Goal: Information Seeking & Learning: Learn about a topic

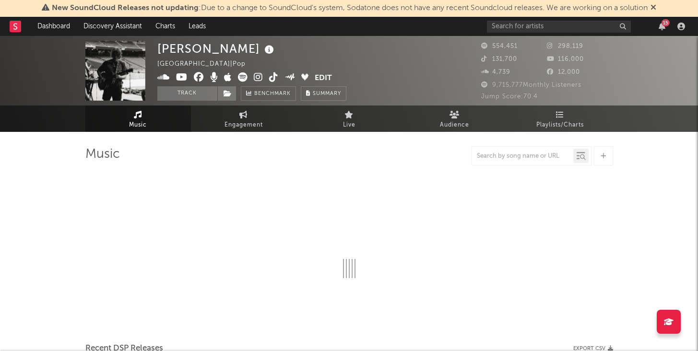
select select "6m"
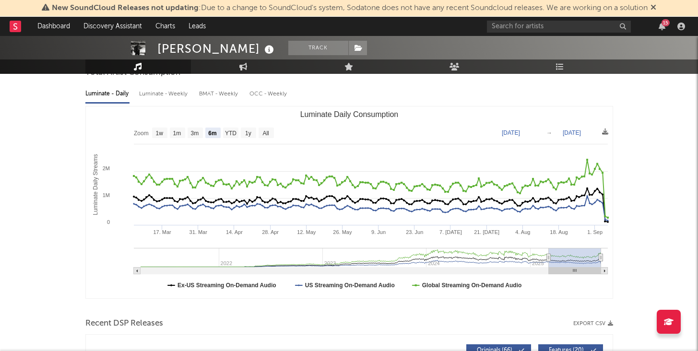
scroll to position [52, 0]
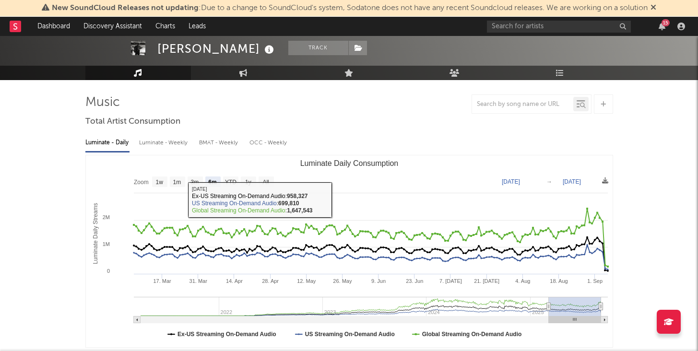
click at [173, 146] on div "Luminate - Weekly" at bounding box center [164, 143] width 50 height 16
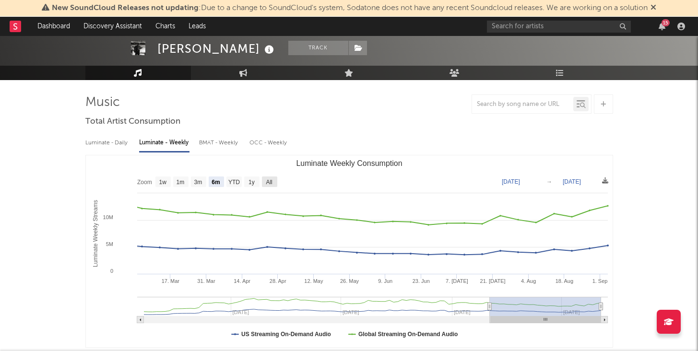
click at [264, 181] on rect "Luminate Weekly Consumption" at bounding box center [269, 181] width 15 height 11
select select "All"
type input "[DATE]"
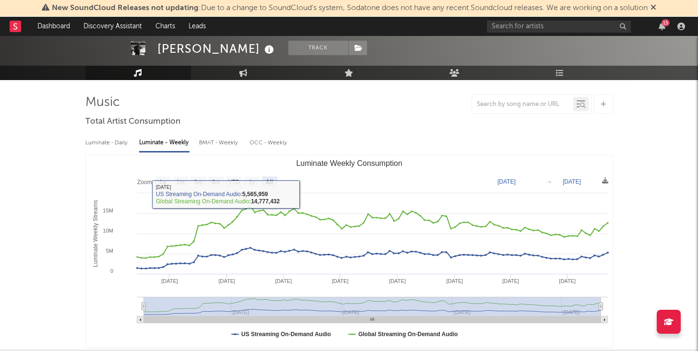
click at [215, 137] on div "BMAT - Weekly" at bounding box center [219, 143] width 41 height 16
select select "6m"
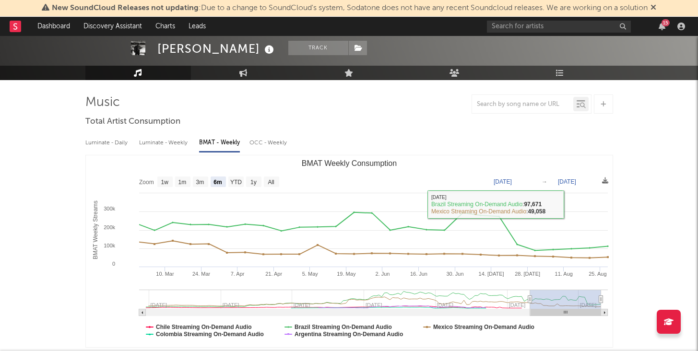
click at [257, 143] on div "OCC - Weekly" at bounding box center [268, 143] width 38 height 16
select select "6m"
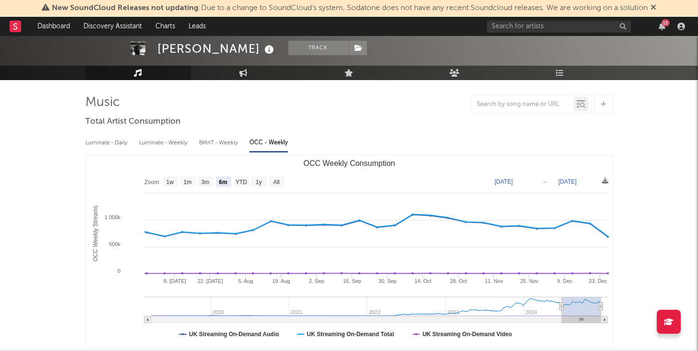
click at [150, 135] on div "Luminate - Weekly" at bounding box center [164, 143] width 50 height 16
select select "6m"
